Goal: Task Accomplishment & Management: Use online tool/utility

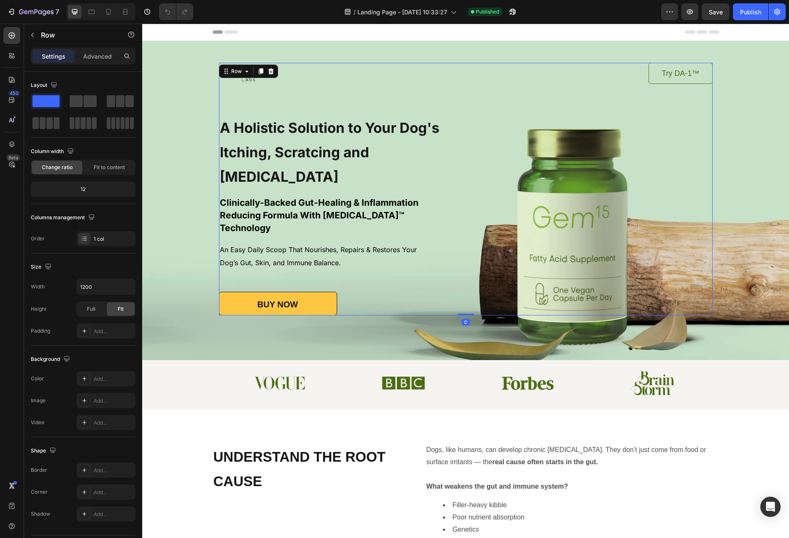
click at [497, 222] on div "Image Try DA-1™ Button Row A Holistic Solution to Your Dog's Itching, Scratcing…" at bounding box center [466, 189] width 494 height 253
click at [468, 322] on div "Background Image" at bounding box center [465, 200] width 647 height 319
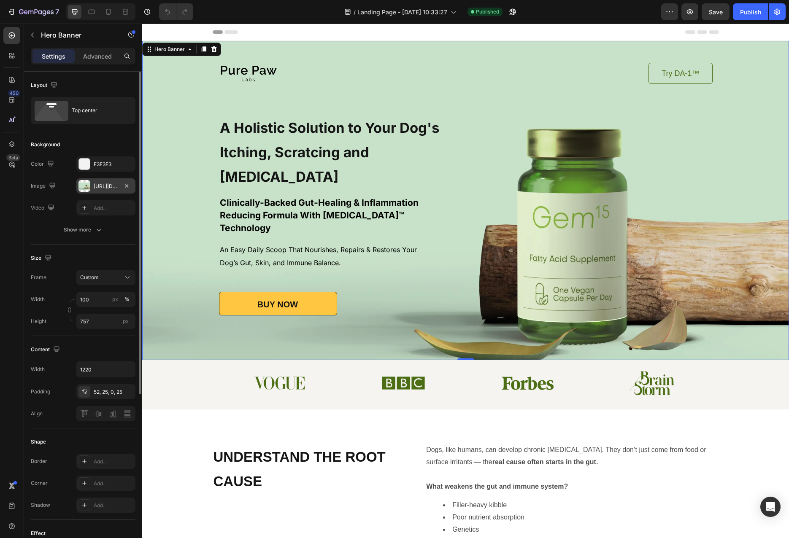
click at [109, 185] on div "[URL][DOMAIN_NAME]" at bounding box center [106, 187] width 24 height 8
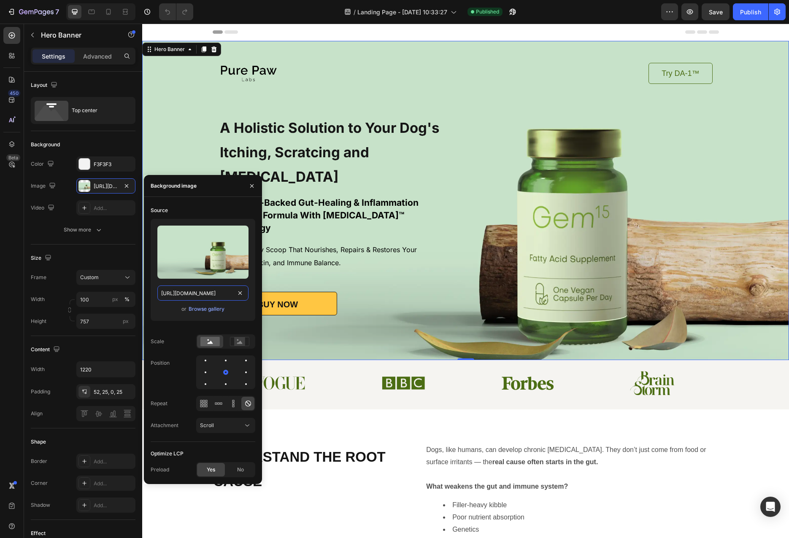
click at [191, 295] on input "[URL][DOMAIN_NAME]" at bounding box center [202, 293] width 91 height 15
click at [109, 12] on icon at bounding box center [108, 12] width 8 height 8
type input "Auto"
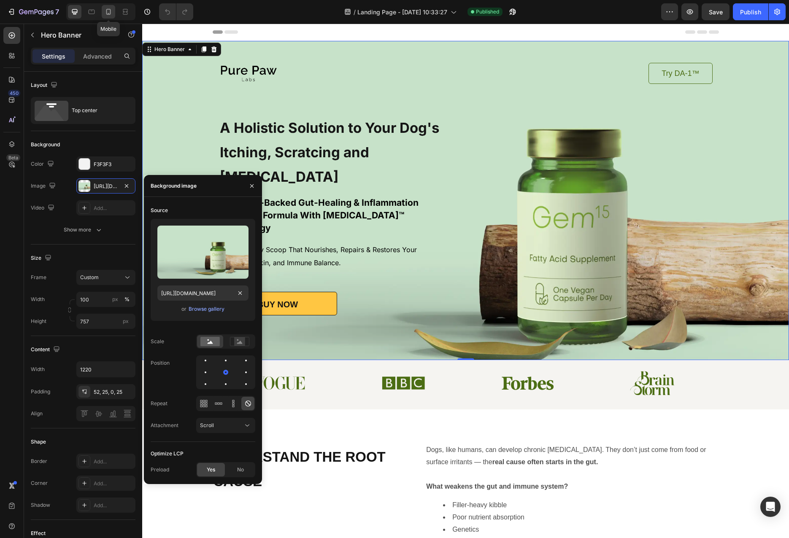
type input "100%"
type input "[URL][DOMAIN_NAME]"
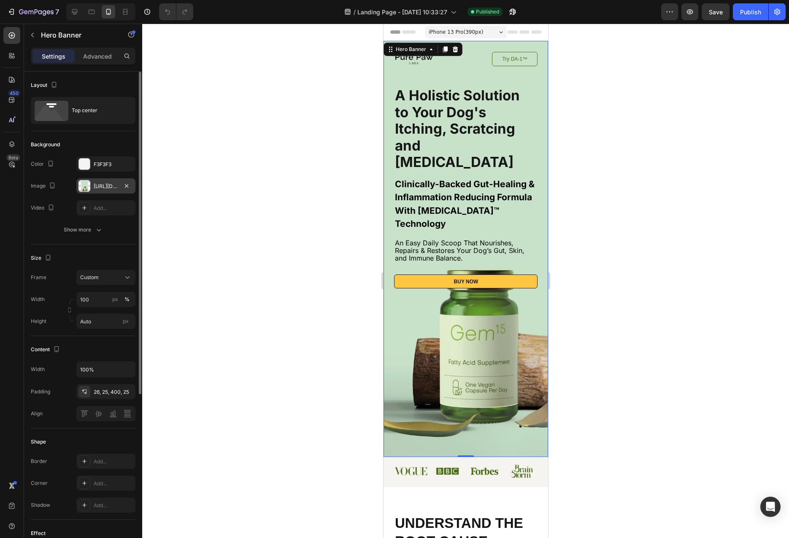
click at [110, 187] on div "[URL][DOMAIN_NAME]" at bounding box center [106, 187] width 24 height 8
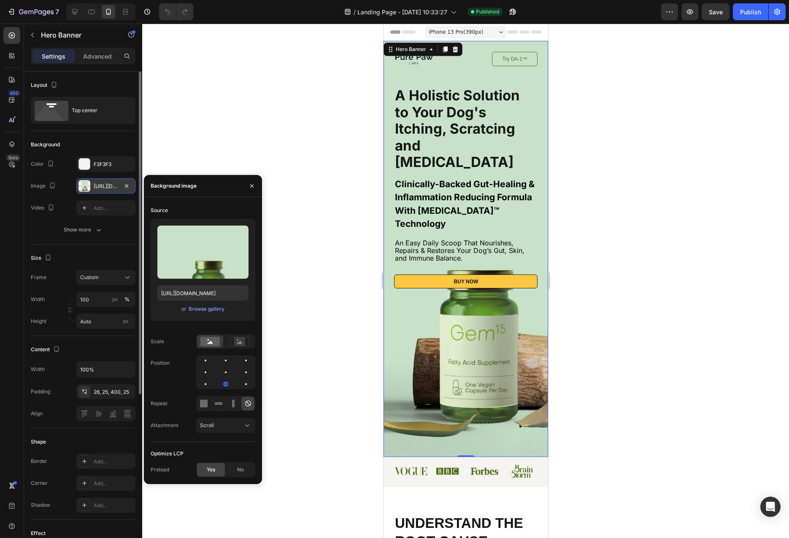
click at [106, 187] on div "[URL][DOMAIN_NAME]" at bounding box center [106, 187] width 24 height 8
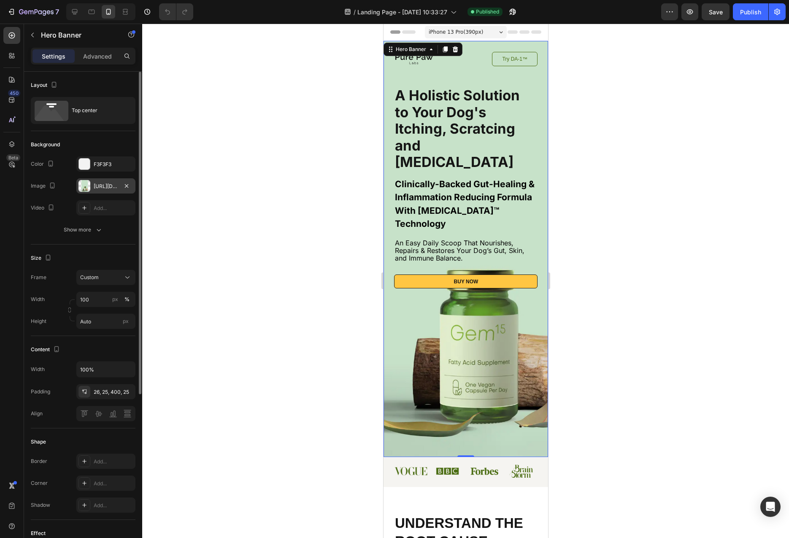
click at [106, 187] on div "[URL][DOMAIN_NAME]" at bounding box center [106, 187] width 24 height 8
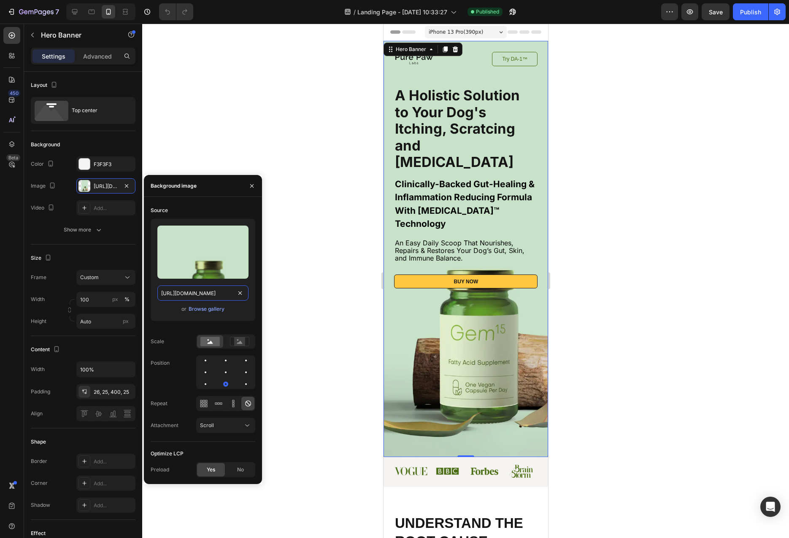
click at [200, 294] on input "[URL][DOMAIN_NAME]" at bounding box center [202, 293] width 91 height 15
